Goal: Information Seeking & Learning: Learn about a topic

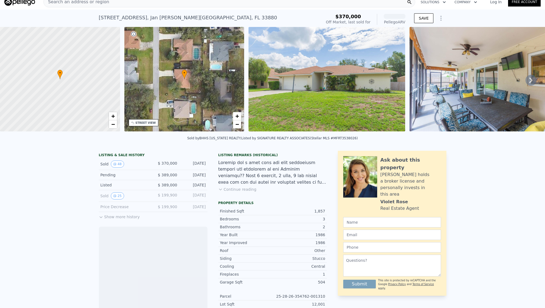
scroll to position [7, 0]
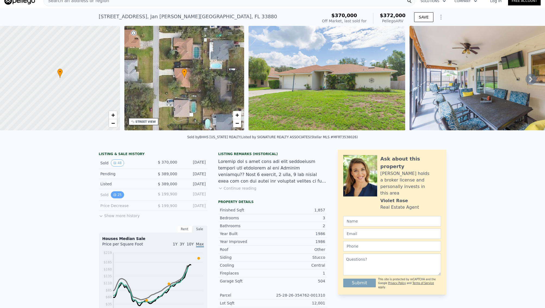
click at [118, 194] on button "25" at bounding box center [117, 194] width 13 height 7
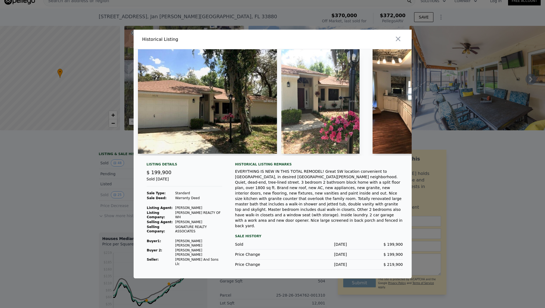
click at [318, 111] on img at bounding box center [320, 101] width 78 height 104
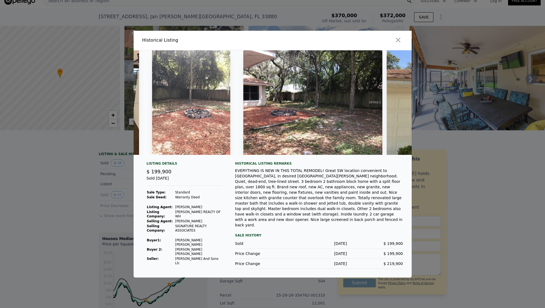
scroll to position [0, 2169]
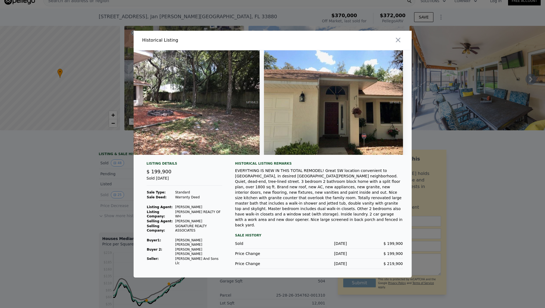
click at [70, 152] on div at bounding box center [272, 154] width 545 height 308
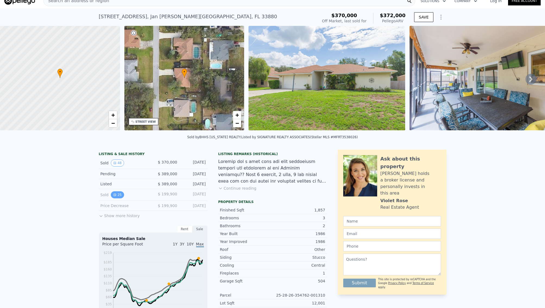
click at [118, 194] on button "25" at bounding box center [117, 194] width 13 height 7
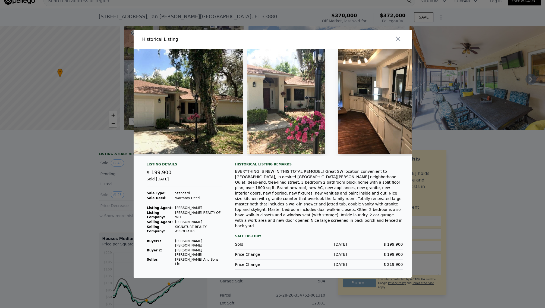
scroll to position [0, 0]
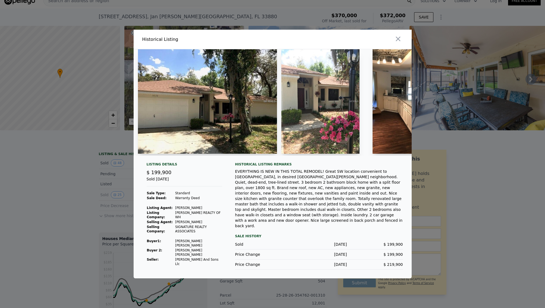
click at [84, 181] on div at bounding box center [272, 154] width 545 height 308
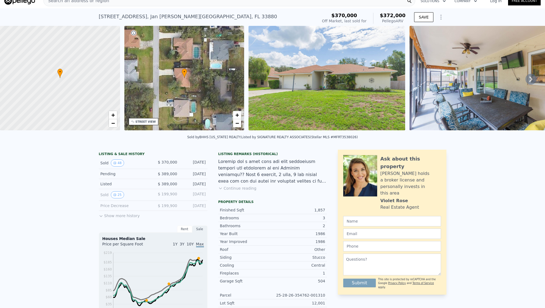
drag, startPoint x: 111, startPoint y: 218, endPoint x: 112, endPoint y: 213, distance: 5.5
click at [111, 218] on div "LISTING & SALE HISTORY Sold 48 $ 370,000 [DATE] Pending $ 389,000 [DATE] Listed…" at bounding box center [153, 295] width 109 height 293
click at [112, 213] on button "Show more history" at bounding box center [119, 215] width 41 height 8
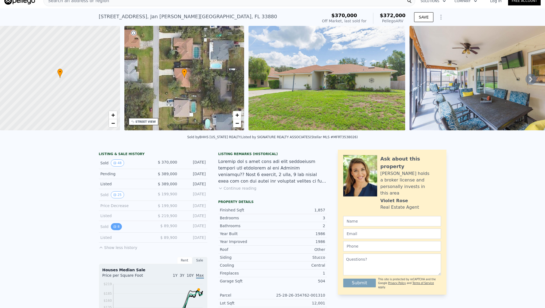
click at [114, 225] on icon "View historical data" at bounding box center [114, 226] width 3 height 3
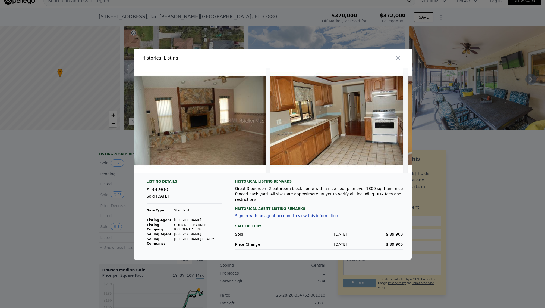
scroll to position [0, 417]
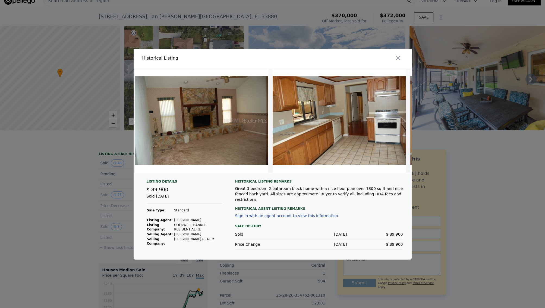
click at [74, 171] on div at bounding box center [272, 154] width 545 height 308
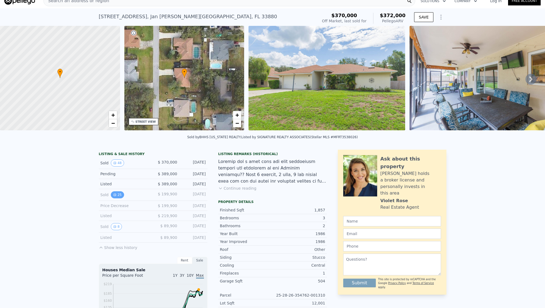
click at [118, 195] on button "25" at bounding box center [117, 194] width 13 height 7
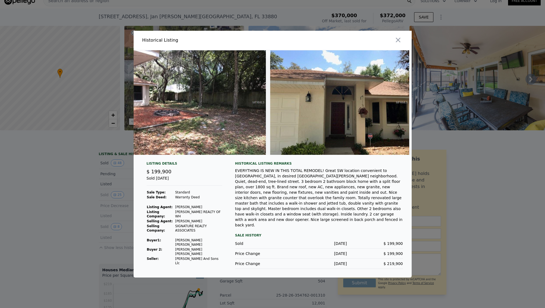
scroll to position [0, 2169]
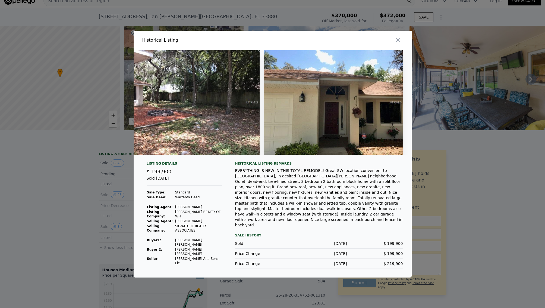
click at [482, 177] on div at bounding box center [272, 154] width 545 height 308
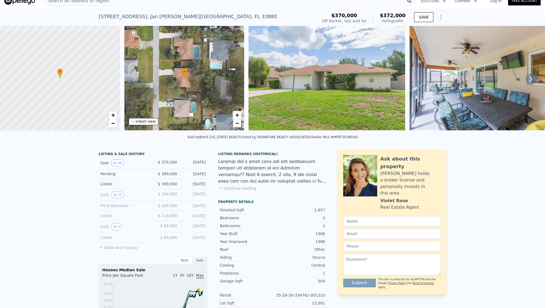
click at [332, 93] on img at bounding box center [327, 78] width 156 height 104
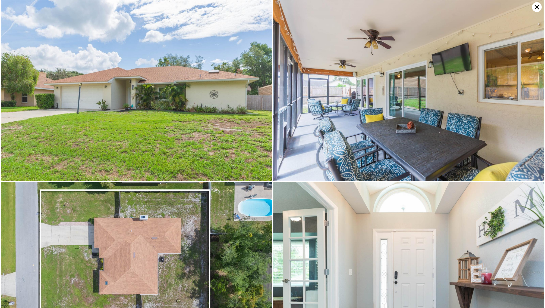
click at [100, 233] on img at bounding box center [136, 258] width 271 height 153
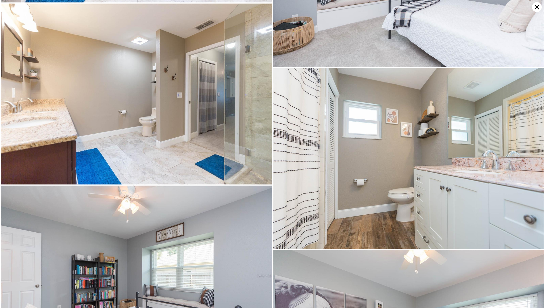
scroll to position [2842, 0]
